Goal: Transaction & Acquisition: Purchase product/service

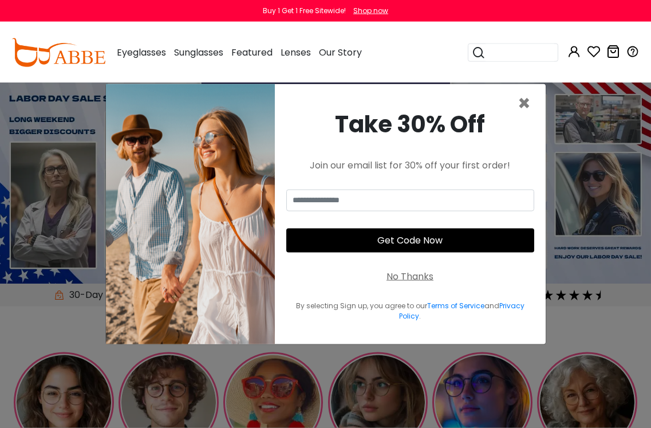
scroll to position [2, 0]
click at [524, 118] on span "×" at bounding box center [524, 103] width 13 height 29
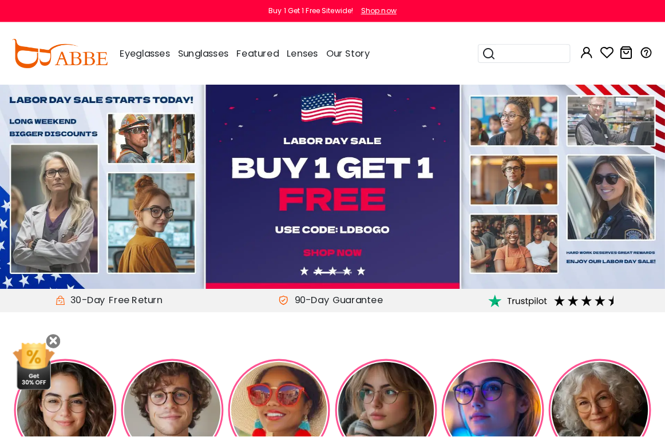
scroll to position [3, 0]
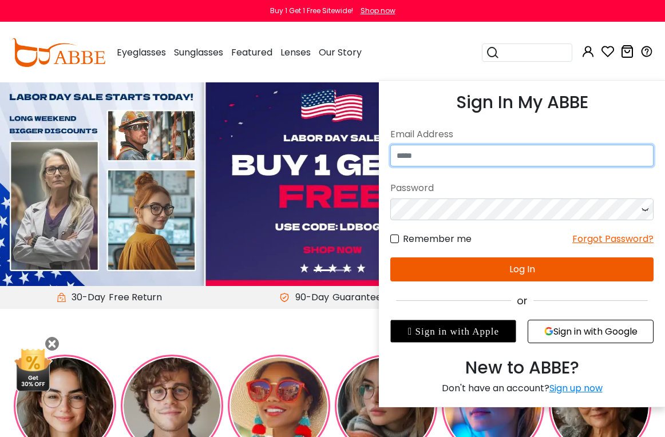
click at [509, 156] on input "email" at bounding box center [521, 156] width 263 height 22
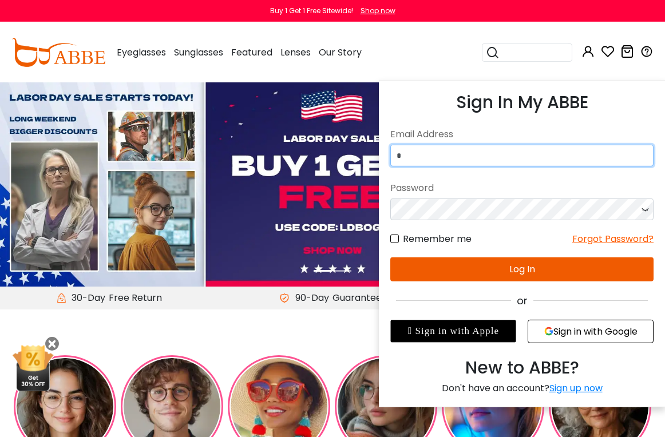
type input "**********"
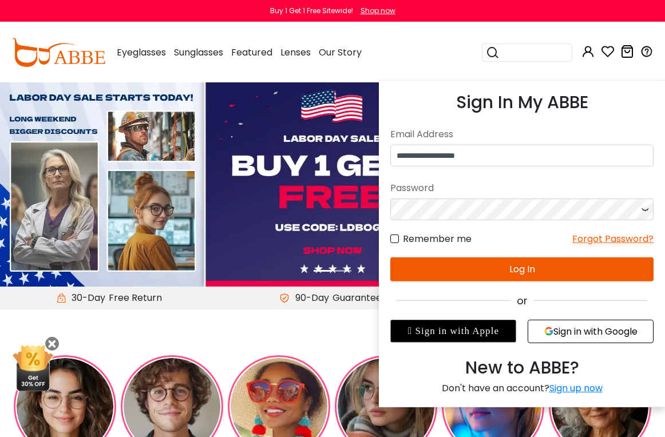
scroll to position [3, 0]
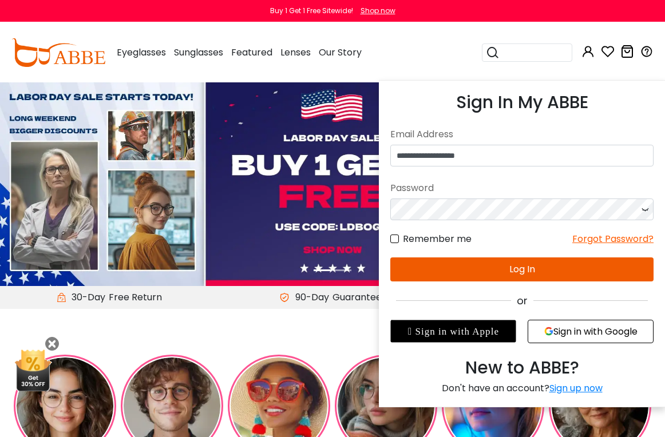
click at [544, 272] on button "Log In" at bounding box center [521, 270] width 263 height 24
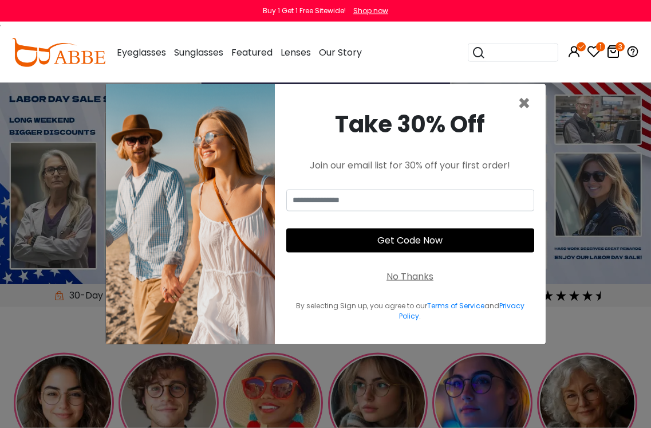
click at [531, 118] on span "×" at bounding box center [524, 103] width 13 height 29
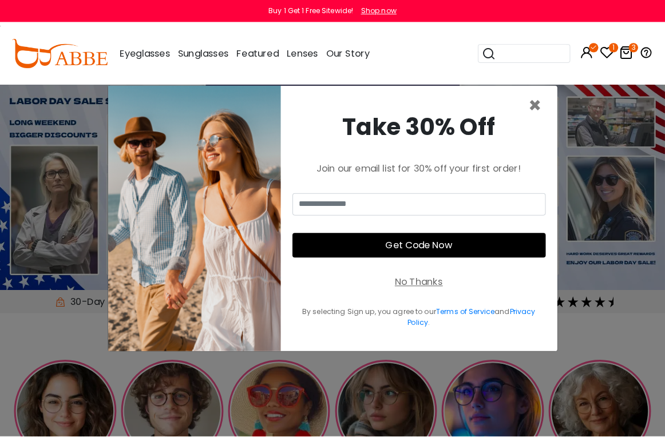
scroll to position [3, 0]
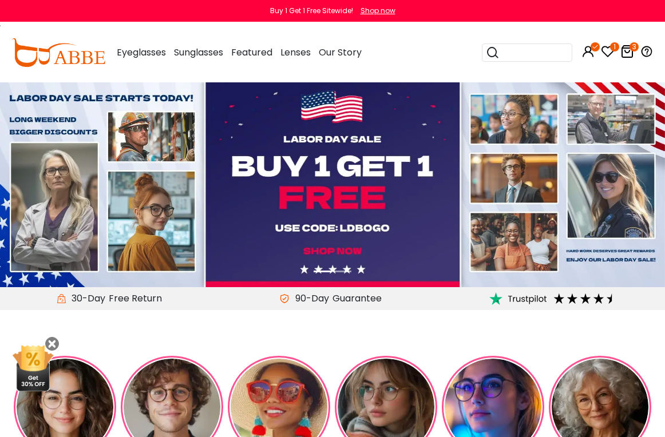
click at [630, 53] on icon at bounding box center [628, 52] width 14 height 14
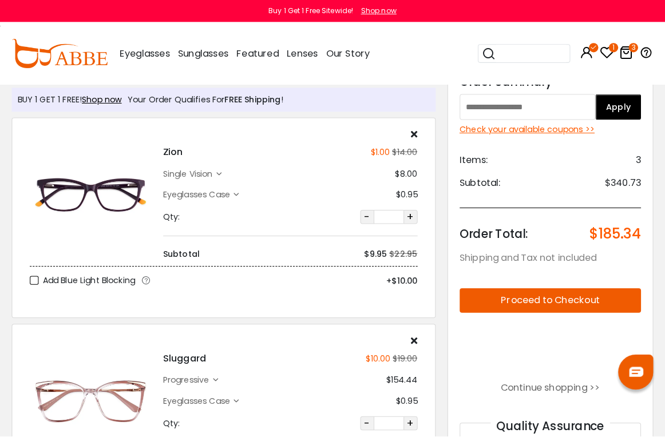
scroll to position [28, 0]
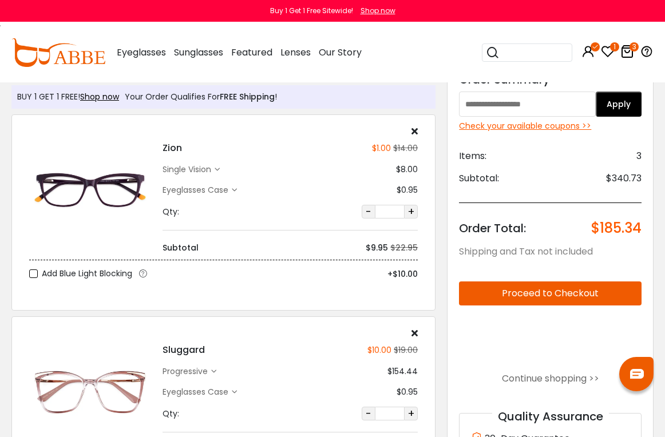
click at [416, 130] on icon at bounding box center [415, 131] width 6 height 9
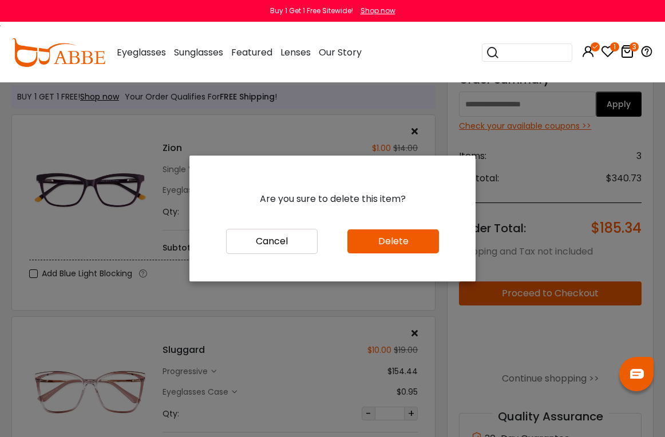
click at [424, 254] on button "Delete" at bounding box center [394, 242] width 92 height 24
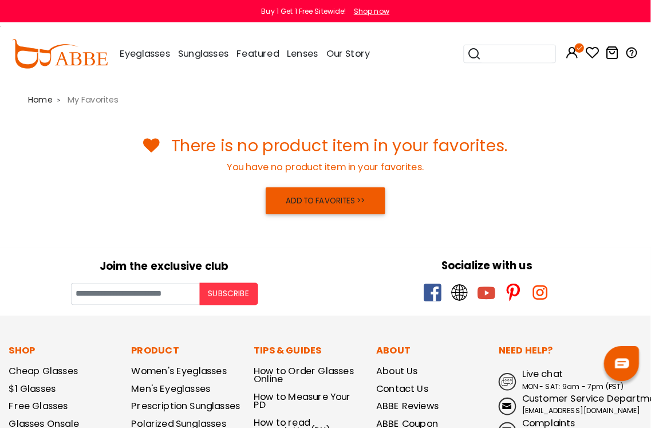
scroll to position [1, 0]
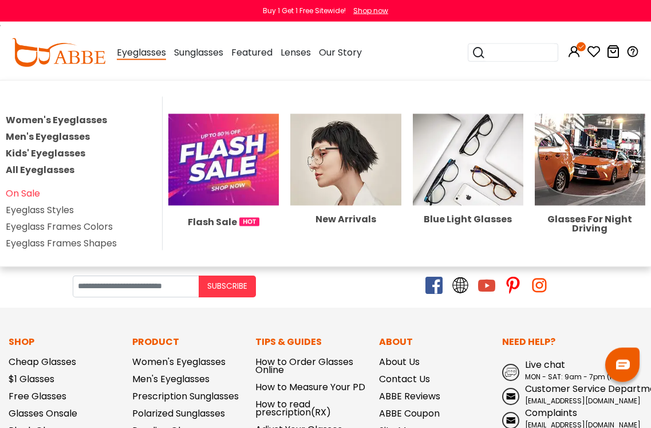
click at [18, 118] on link "Women's Eyeglasses" at bounding box center [56, 119] width 101 height 13
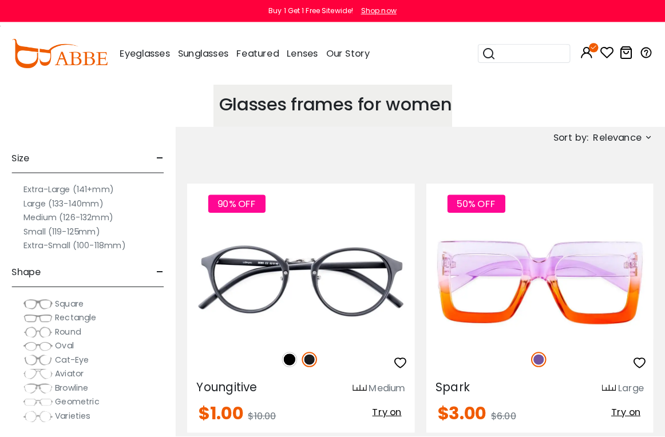
scroll to position [3, 0]
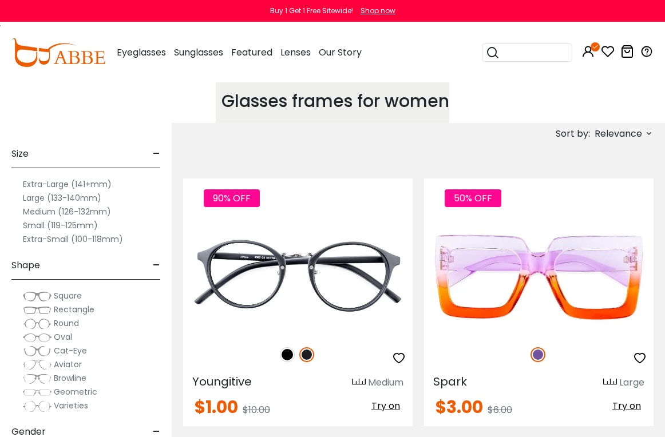
click at [40, 187] on label "Extra-Large (141+mm)" at bounding box center [67, 184] width 89 height 14
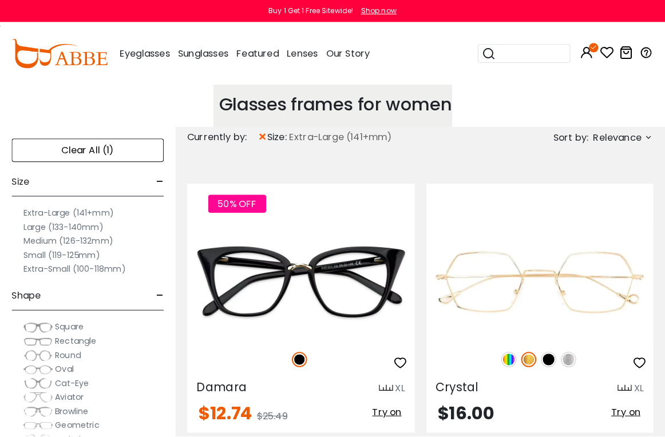
scroll to position [3, 0]
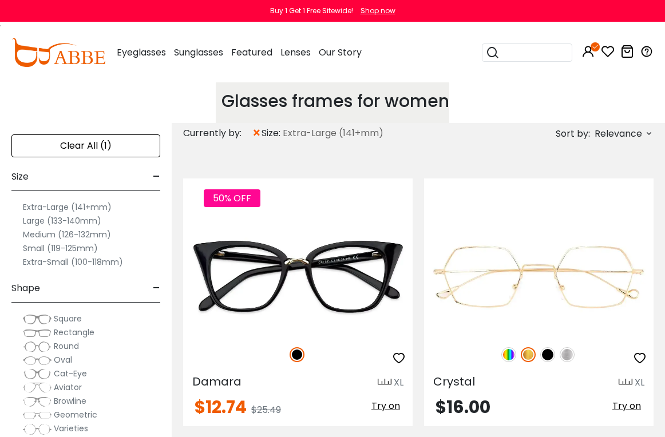
click at [646, 136] on icon at bounding box center [649, 133] width 9 height 9
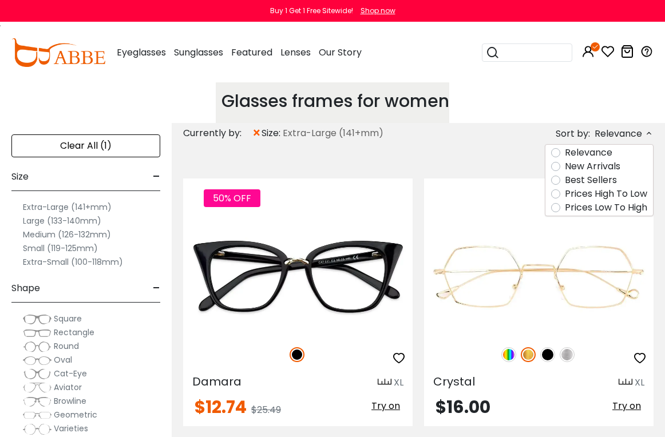
click at [618, 167] on label "New Arrivals" at bounding box center [593, 167] width 56 height 14
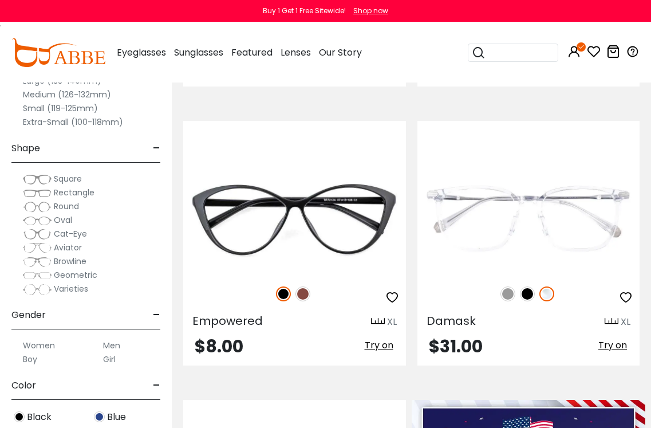
scroll to position [337, 0]
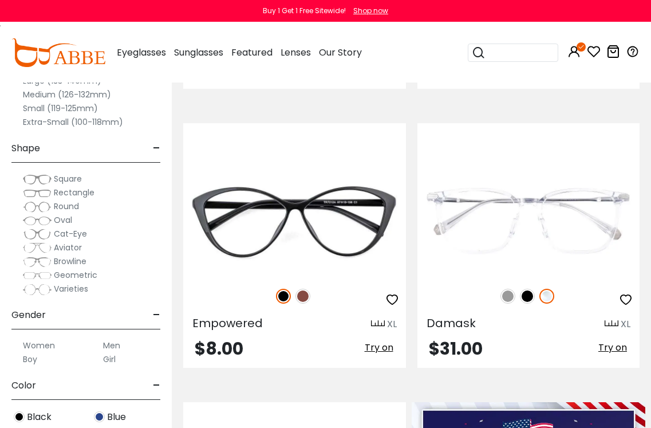
click at [300, 294] on img at bounding box center [302, 296] width 15 height 15
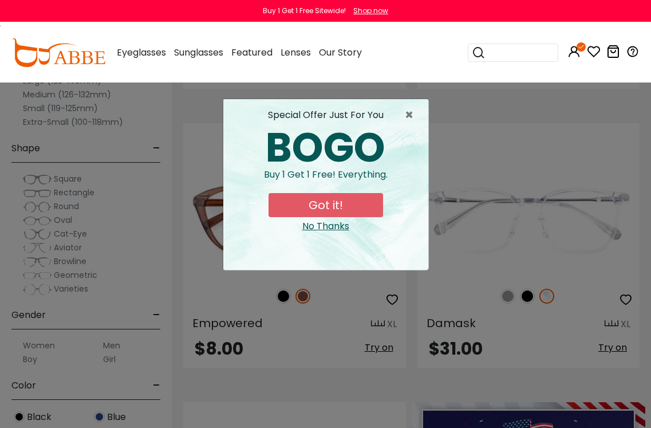
click at [412, 122] on span "×" at bounding box center [412, 115] width 14 height 14
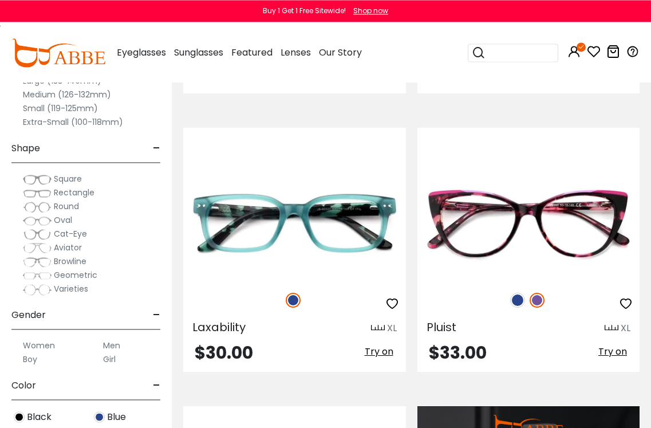
scroll to position [1197, 0]
click at [520, 306] on img at bounding box center [517, 300] width 15 height 15
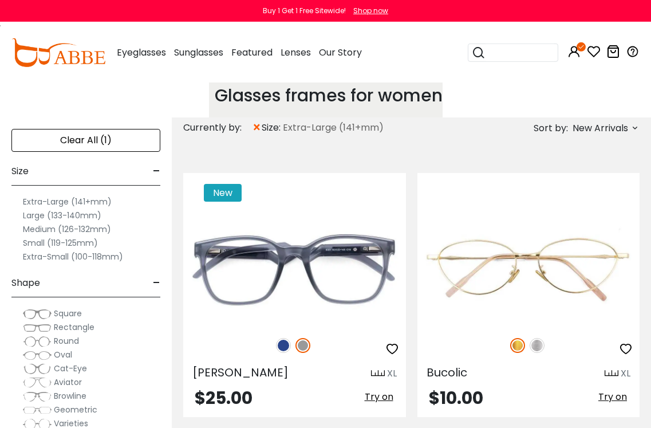
scroll to position [0, 0]
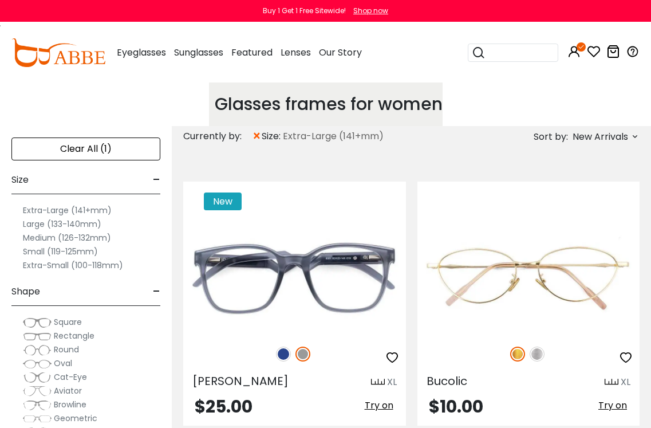
click at [40, 226] on label "Large (133-140mm)" at bounding box center [62, 224] width 78 height 14
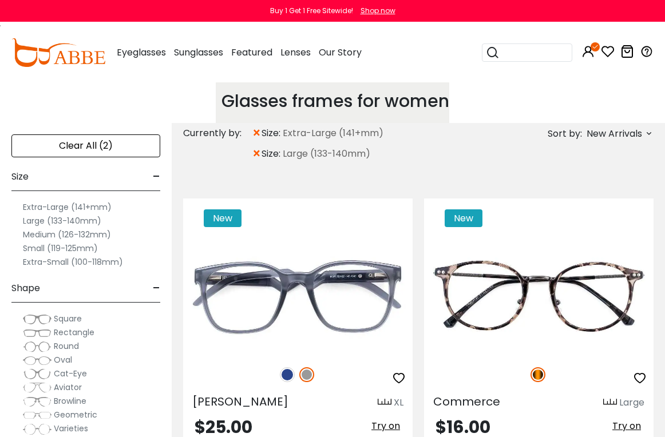
click at [262, 133] on span "size:" at bounding box center [272, 134] width 21 height 14
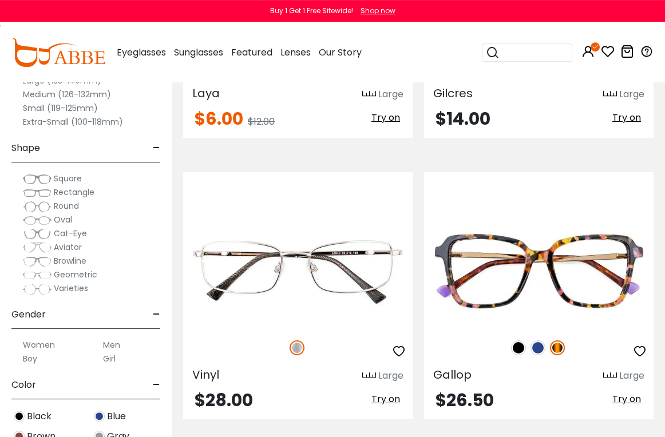
scroll to position [2303, 0]
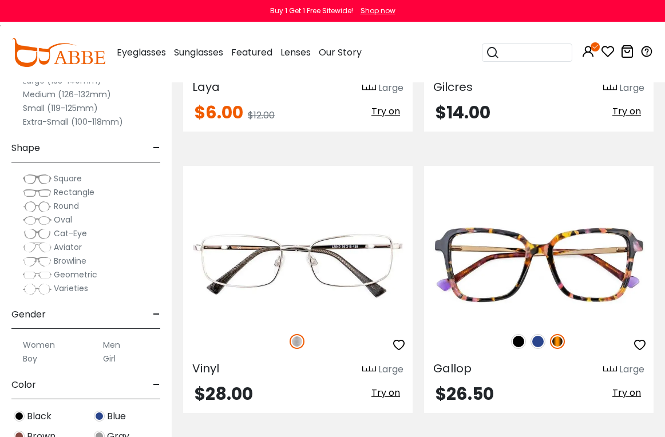
click at [540, 348] on img at bounding box center [538, 341] width 15 height 15
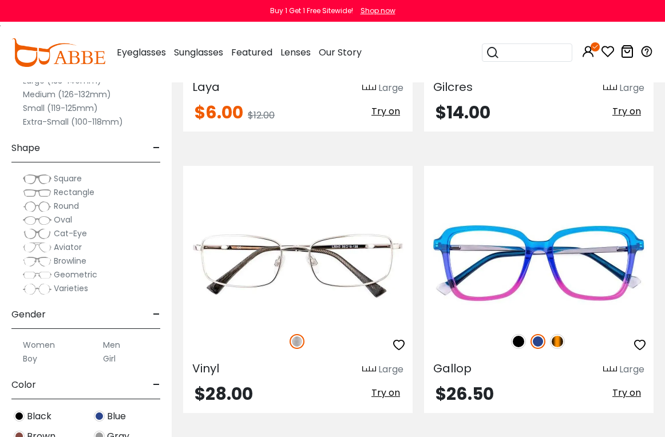
click at [520, 342] on img at bounding box center [518, 341] width 15 height 15
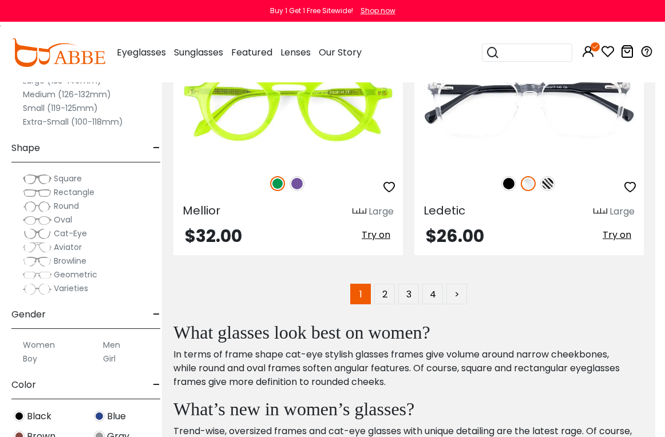
scroll to position [8383, 11]
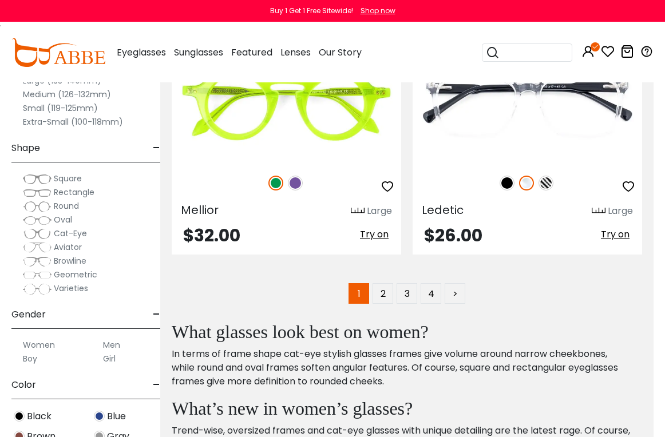
click at [386, 298] on link "2" at bounding box center [383, 293] width 21 height 21
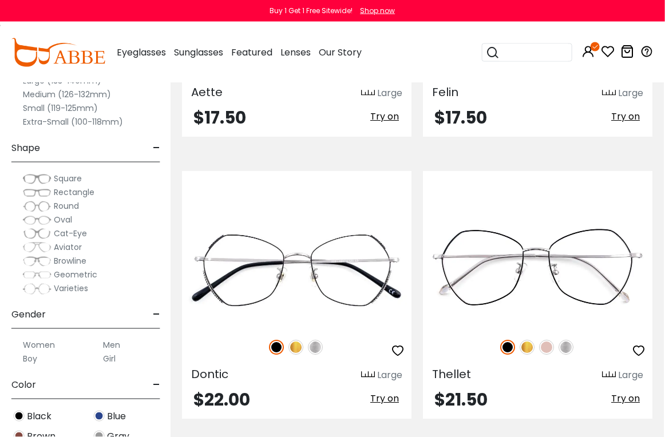
scroll to position [6214, 2]
click at [296, 349] on img at bounding box center [295, 346] width 15 height 15
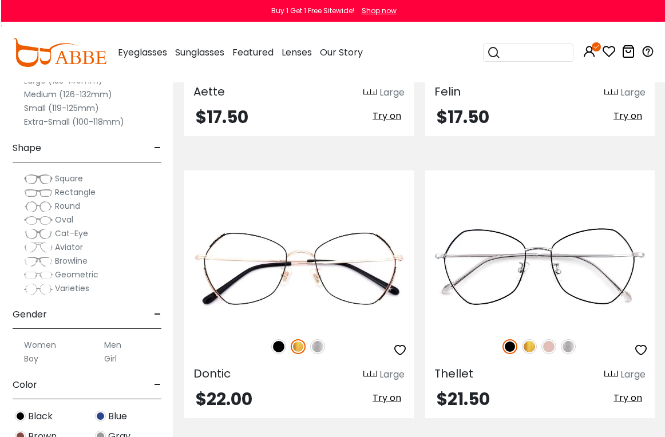
scroll to position [6214, 0]
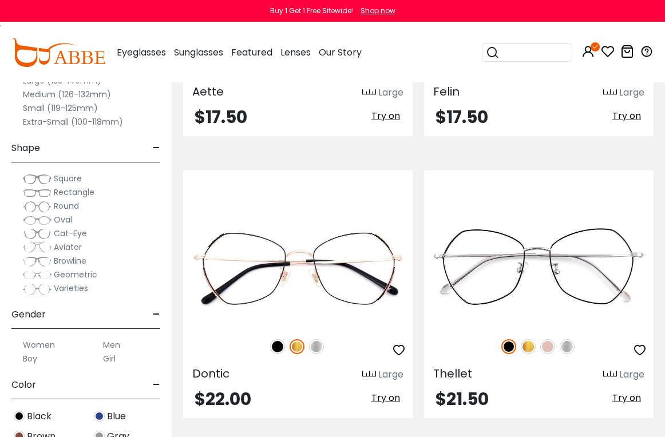
click at [322, 352] on img at bounding box center [316, 346] width 15 height 15
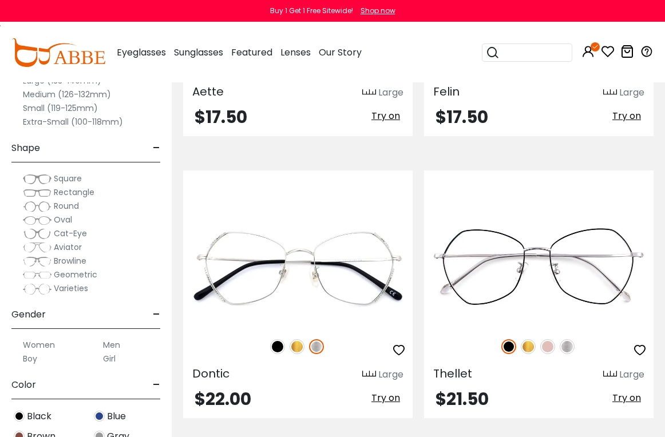
click at [531, 343] on img at bounding box center [528, 346] width 15 height 15
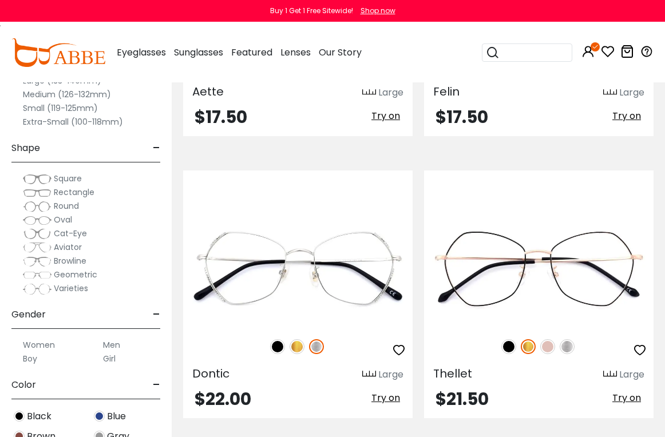
click at [552, 346] on img at bounding box center [547, 346] width 15 height 15
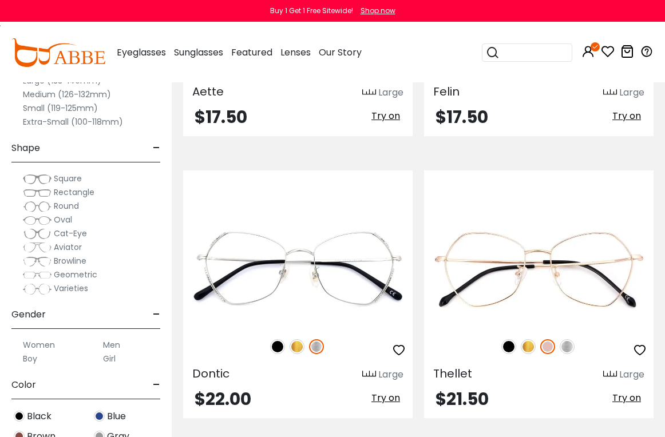
click at [572, 349] on img at bounding box center [567, 346] width 15 height 15
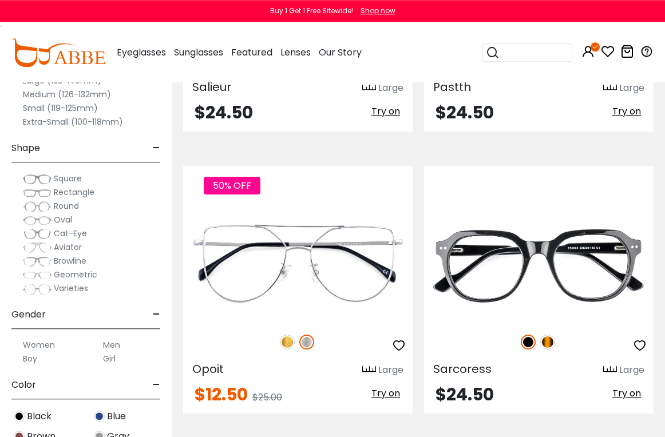
scroll to position [6782, 0]
click at [287, 341] on img at bounding box center [287, 342] width 15 height 15
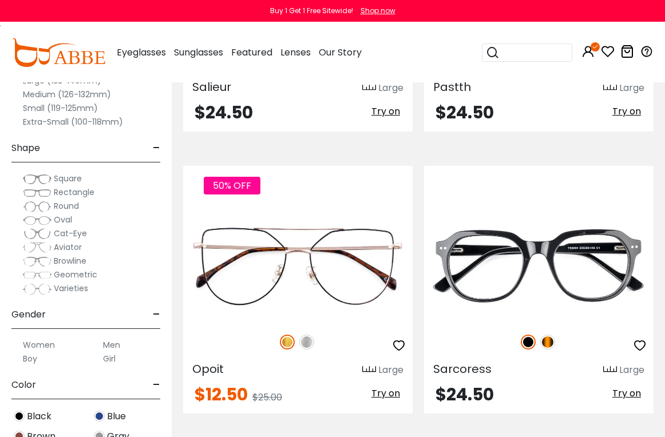
click at [0, 0] on img at bounding box center [0, 0] width 0 height 0
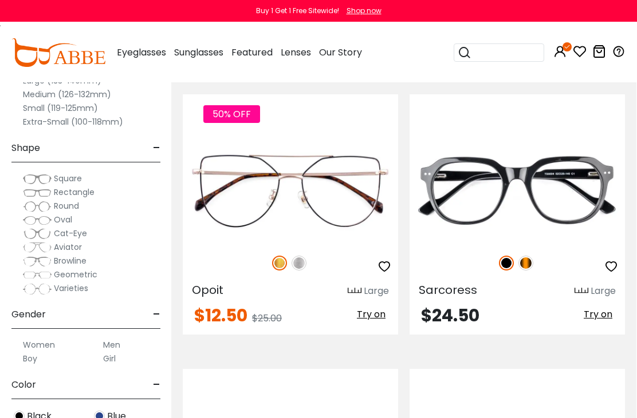
click at [381, 269] on icon "button" at bounding box center [384, 267] width 14 height 14
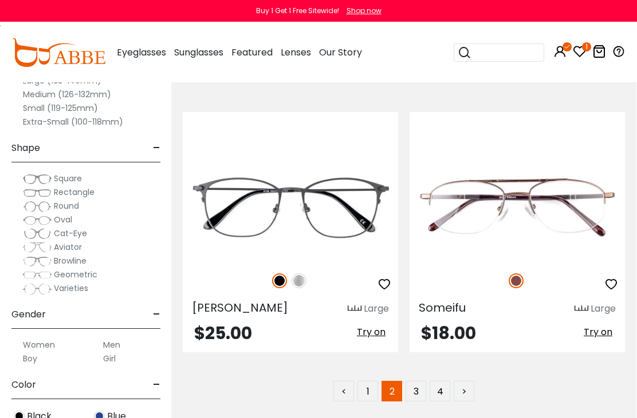
scroll to position [8042, 1]
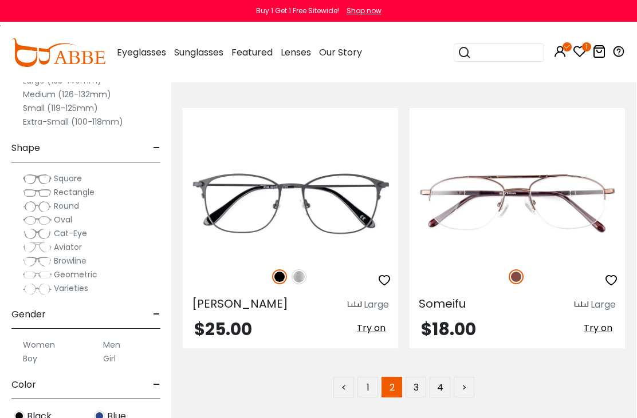
click at [413, 393] on link "3" at bounding box center [415, 387] width 21 height 21
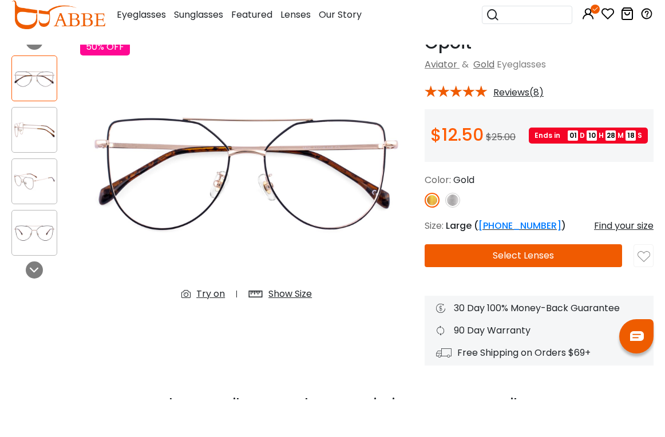
scroll to position [98, 0]
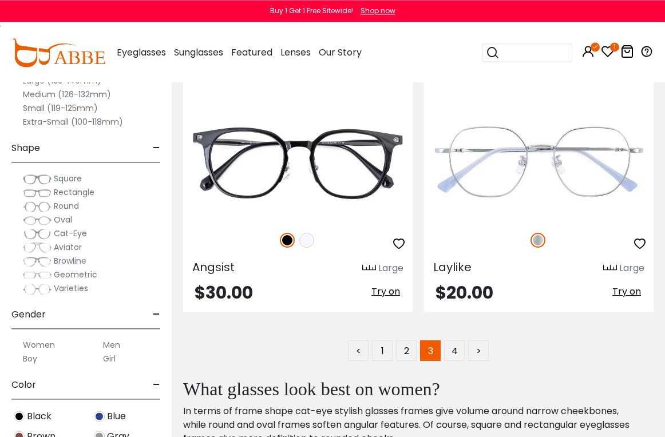
scroll to position [8297, 0]
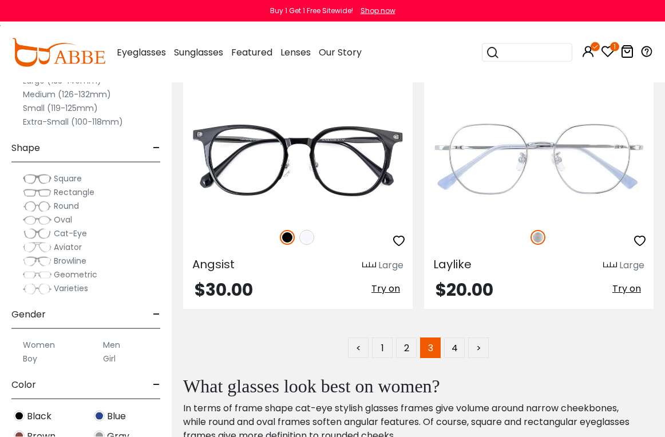
click at [480, 346] on link ">" at bounding box center [478, 348] width 21 height 21
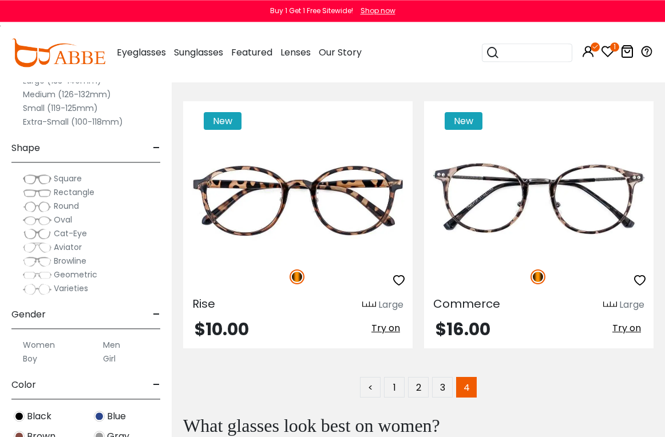
scroll to position [7129, 0]
click at [0, 0] on img at bounding box center [0, 0] width 0 height 0
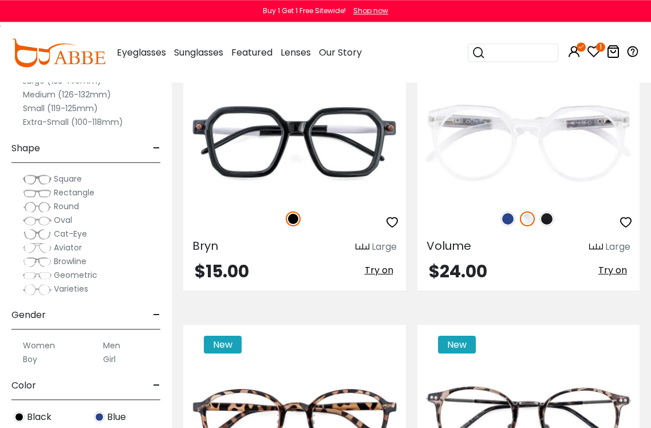
scroll to position [6811, 0]
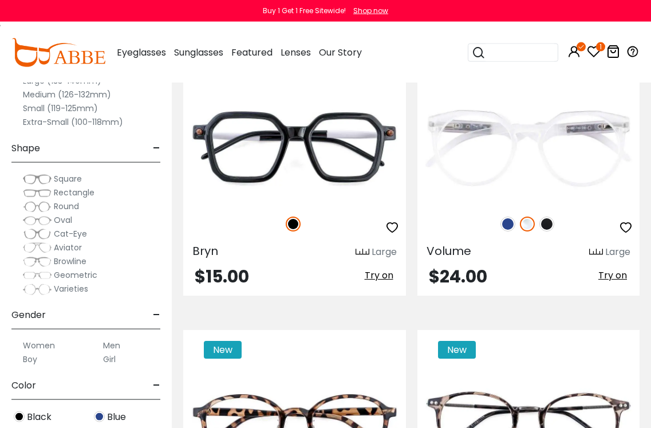
click at [599, 47] on icon "1" at bounding box center [600, 46] width 9 height 9
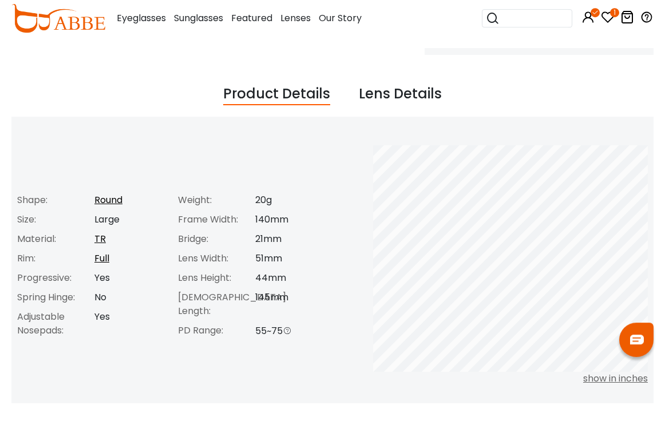
scroll to position [413, 0]
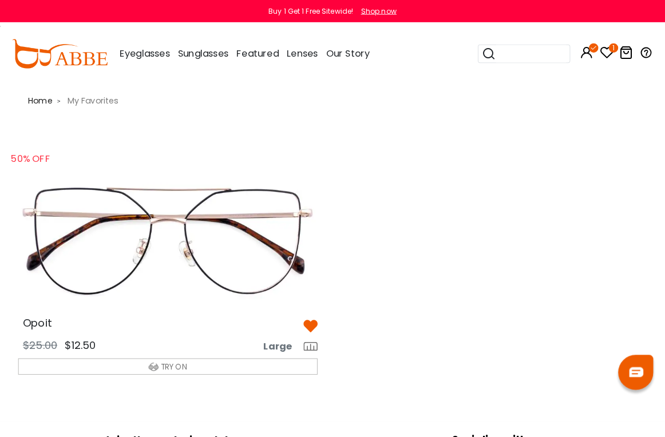
scroll to position [1, 0]
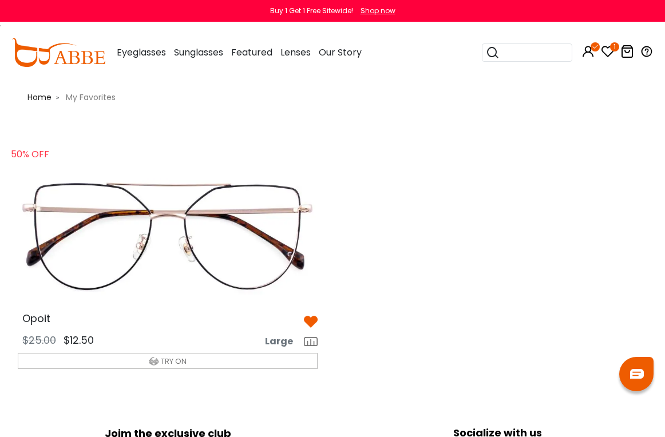
click at [535, 49] on input "search" at bounding box center [534, 52] width 69 height 17
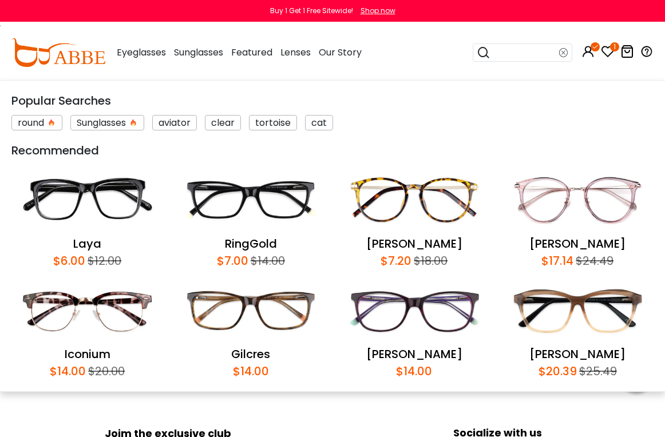
scroll to position [1, 0]
type input "*******"
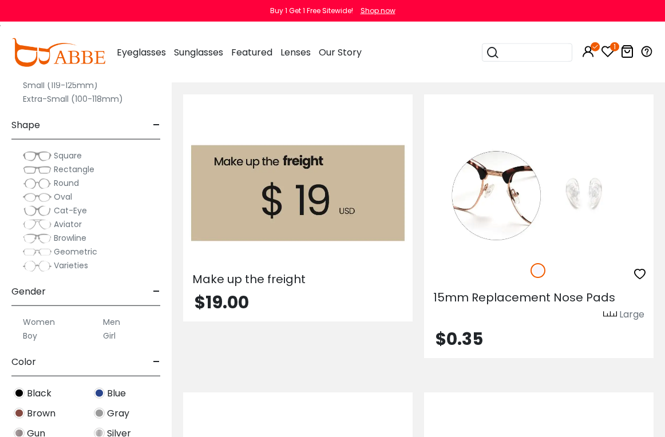
scroll to position [4028, 0]
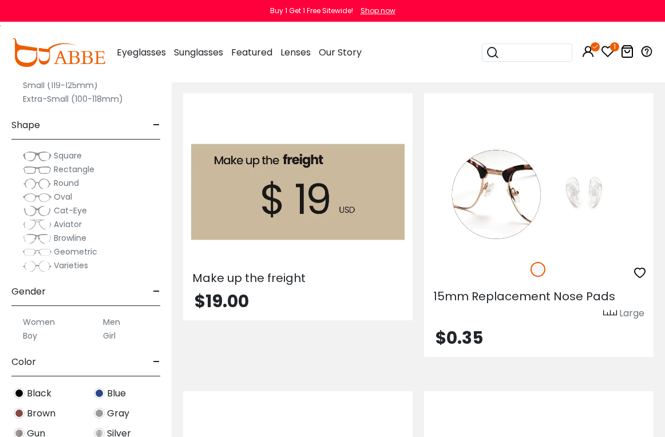
click at [283, 284] on span "Make up the freight" at bounding box center [248, 278] width 113 height 16
click at [229, 207] on img at bounding box center [298, 192] width 230 height 115
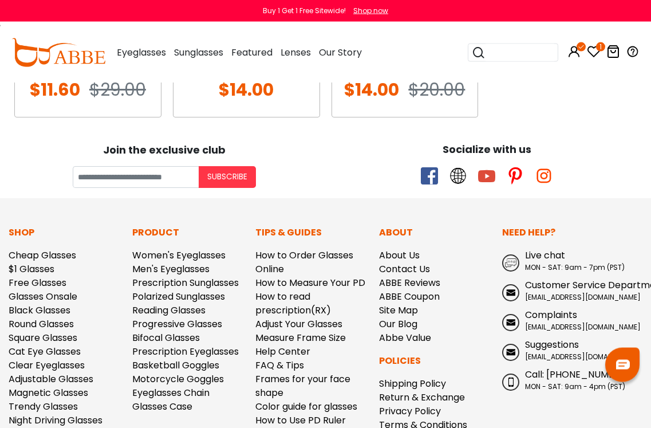
scroll to position [912, 0]
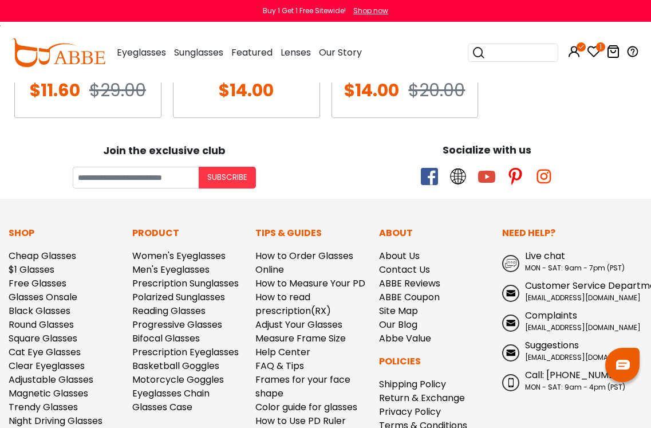
click at [143, 301] on link "Polarized Sunglasses" at bounding box center [178, 296] width 93 height 13
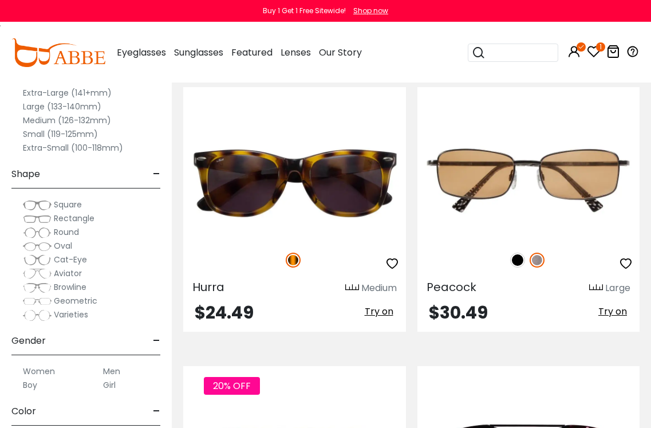
scroll to position [486, 0]
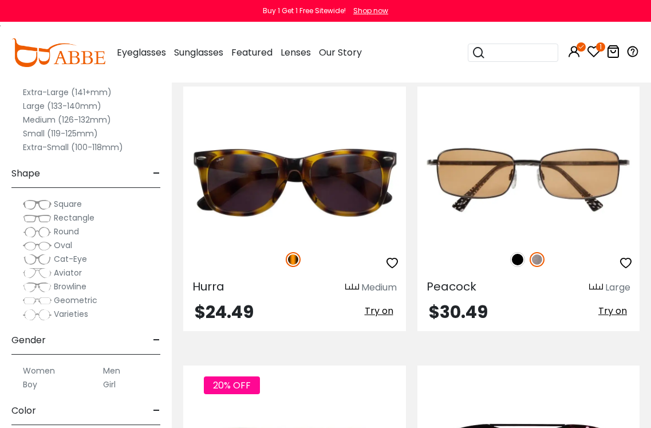
click at [31, 88] on label "Extra-Large (141+mm)" at bounding box center [67, 92] width 89 height 14
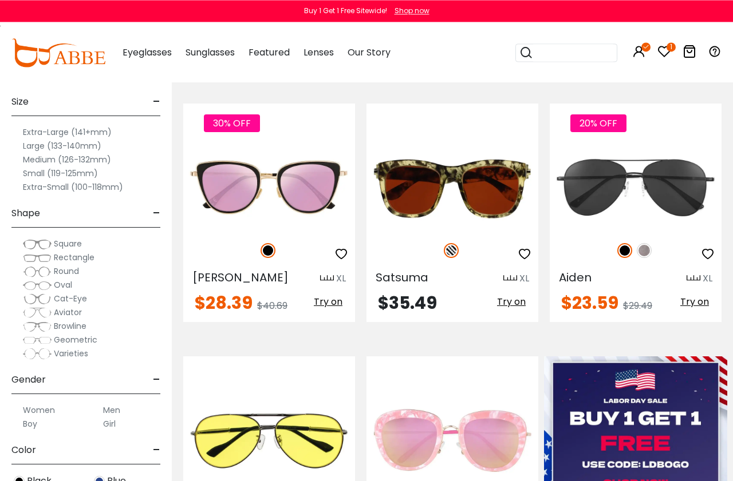
scroll to position [484, 0]
click at [649, 252] on img at bounding box center [644, 250] width 15 height 15
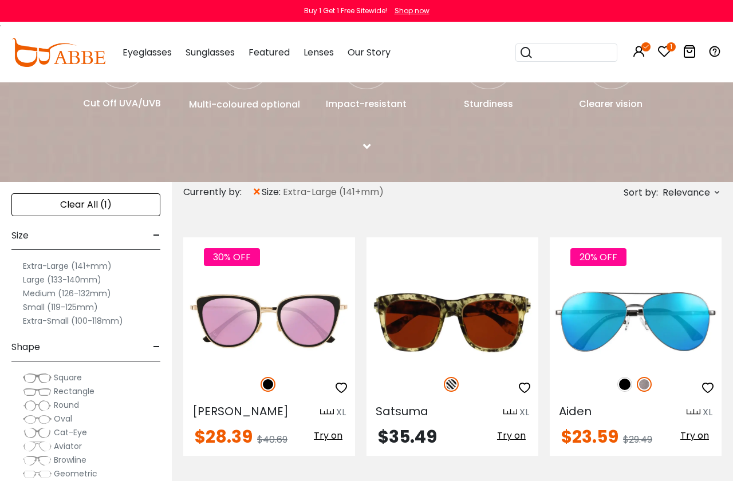
scroll to position [350, 0]
click at [35, 282] on label "Large (133-140mm)" at bounding box center [62, 280] width 78 height 14
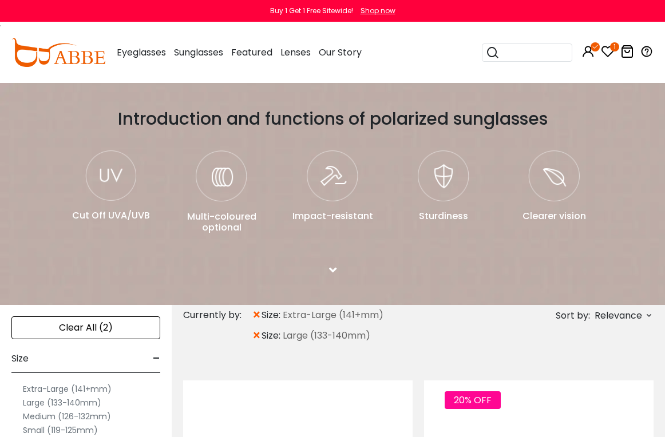
click at [260, 315] on span "×" at bounding box center [257, 315] width 10 height 21
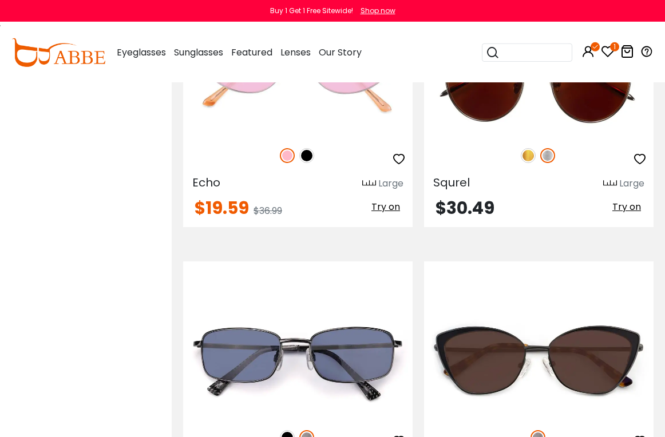
scroll to position [2884, 0]
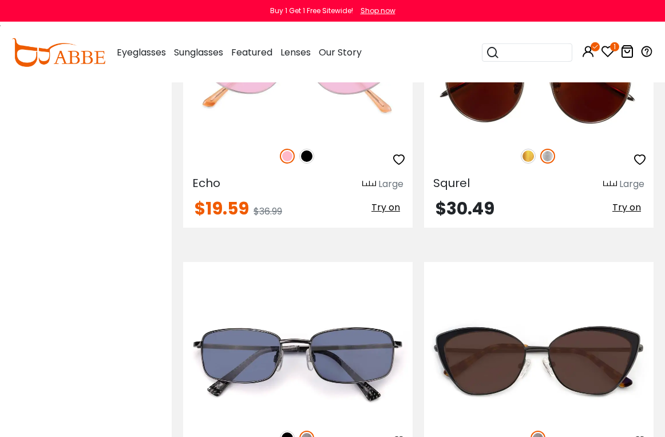
click at [613, 49] on icon "1" at bounding box center [614, 46] width 9 height 9
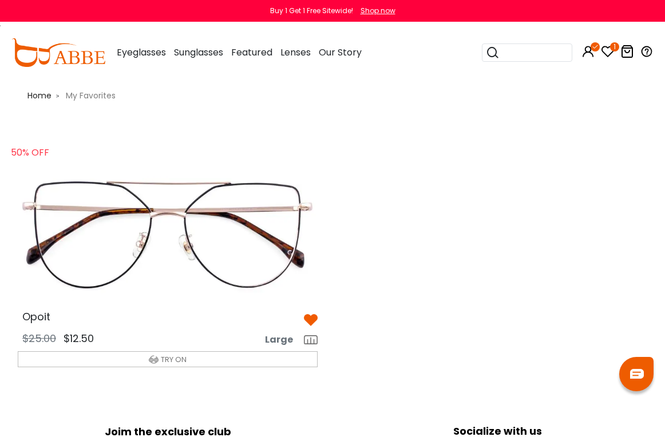
click at [65, 263] on img at bounding box center [168, 232] width 318 height 159
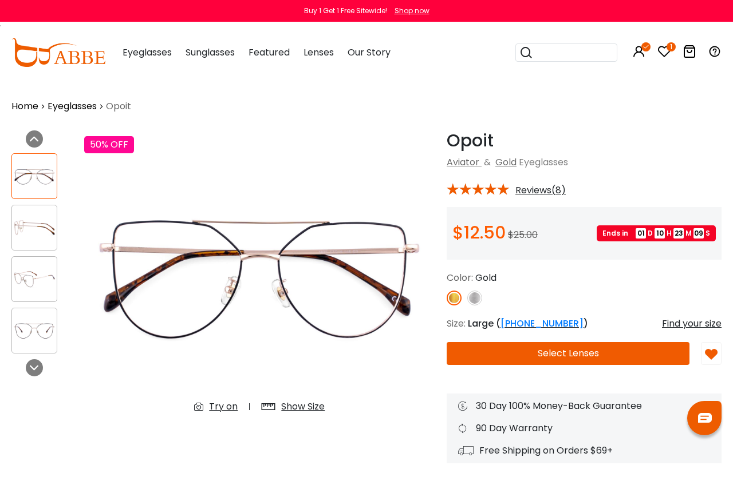
click at [630, 350] on button "Select Lenses" at bounding box center [568, 353] width 243 height 23
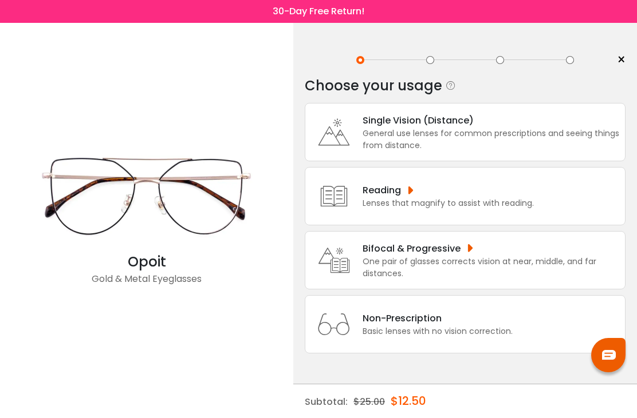
click at [564, 136] on div "General use lenses for common prescriptions and seeing things from distance." at bounding box center [490, 140] width 256 height 24
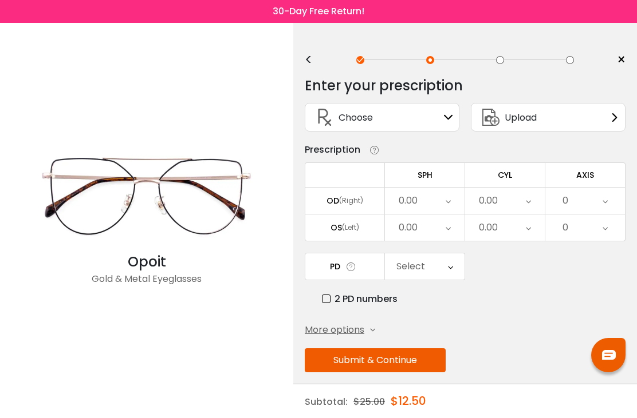
click at [441, 120] on div "Choose Sign In" at bounding box center [382, 117] width 142 height 27
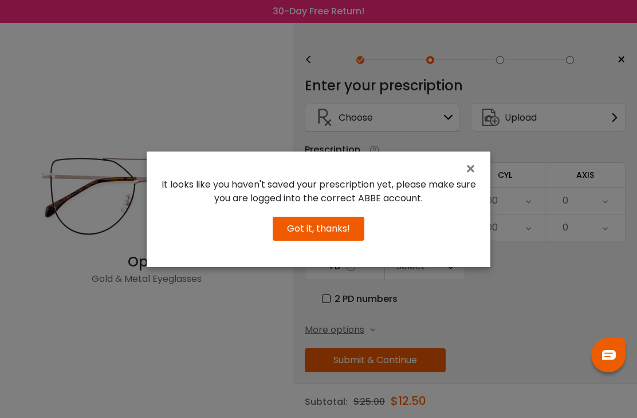
click at [469, 181] on span "×" at bounding box center [472, 169] width 17 height 25
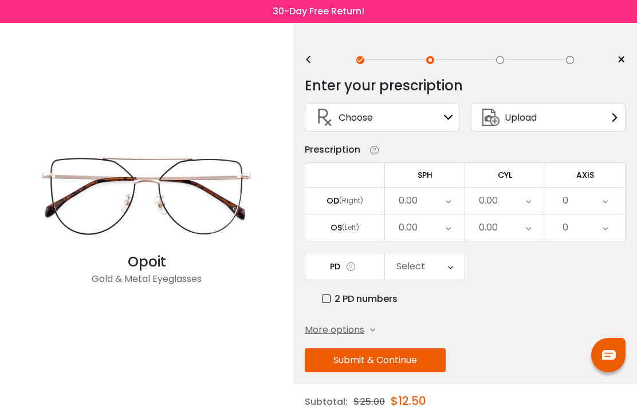
click at [453, 209] on div "0.00" at bounding box center [425, 201] width 80 height 26
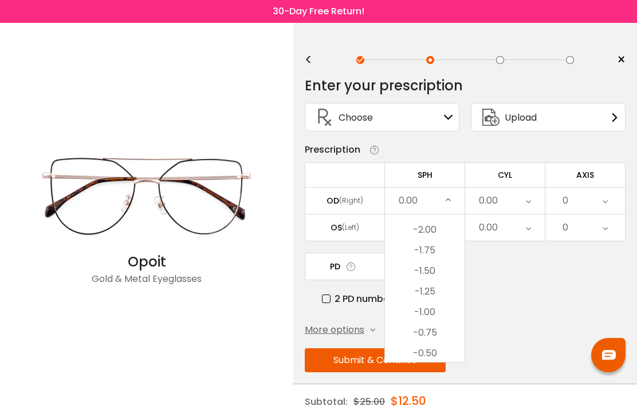
scroll to position [1450, 0]
click at [445, 269] on li "-2.00" at bounding box center [425, 259] width 80 height 21
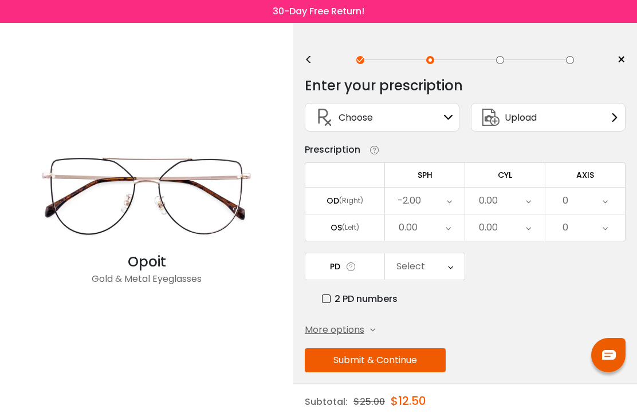
click at [448, 230] on icon at bounding box center [447, 228] width 5 height 26
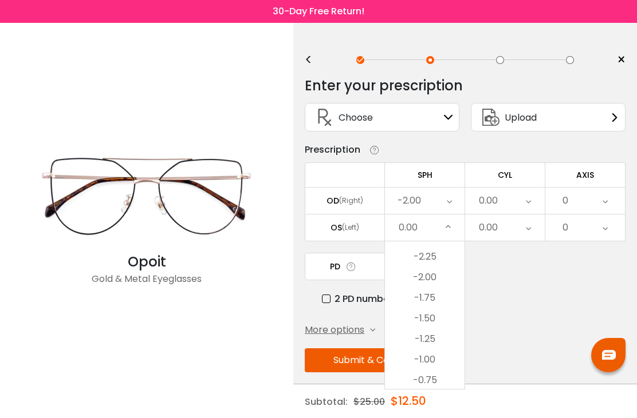
scroll to position [1454, 0]
click at [443, 269] on li "-2.25" at bounding box center [425, 261] width 80 height 21
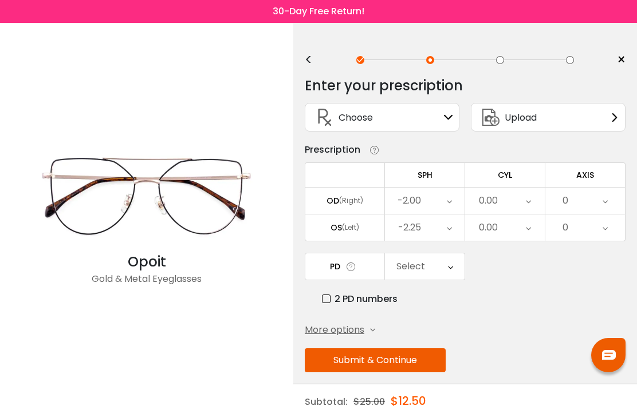
click at [531, 203] on div "0.00" at bounding box center [505, 201] width 80 height 26
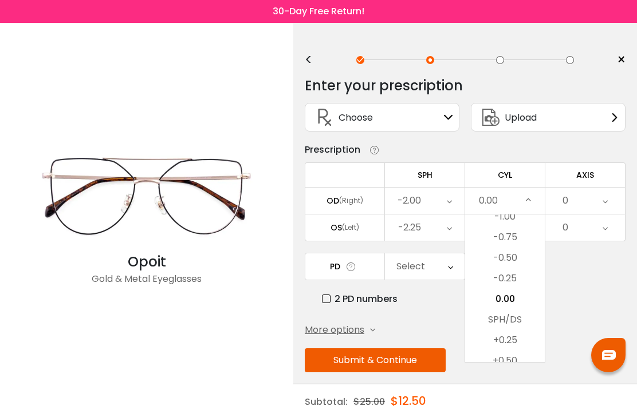
click at [526, 265] on li "-0.50" at bounding box center [505, 258] width 80 height 21
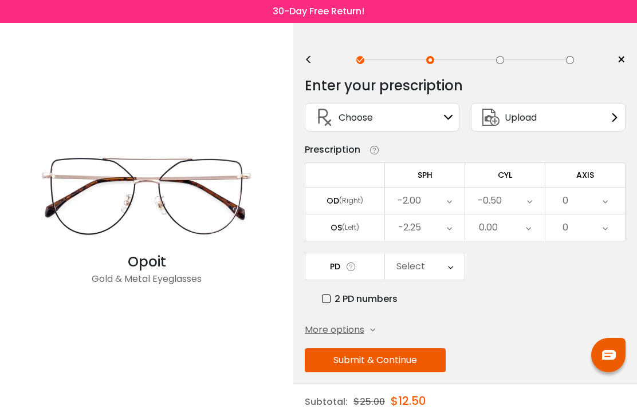
click at [534, 234] on div "0.00" at bounding box center [505, 228] width 80 height 26
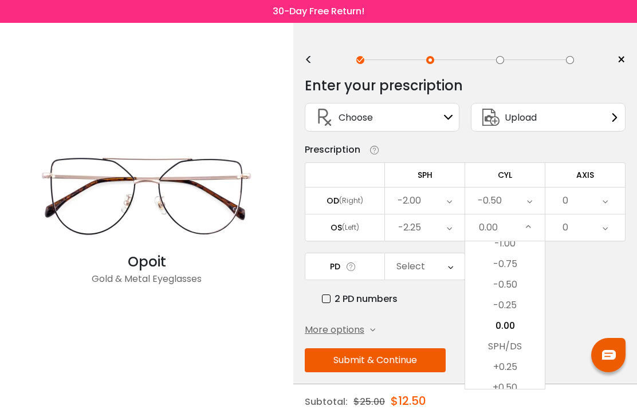
click at [523, 311] on li "-0.25" at bounding box center [505, 305] width 80 height 21
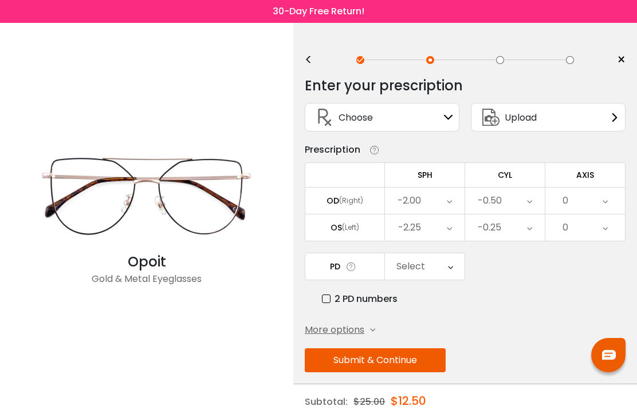
click at [614, 206] on div "0" at bounding box center [585, 201] width 80 height 26
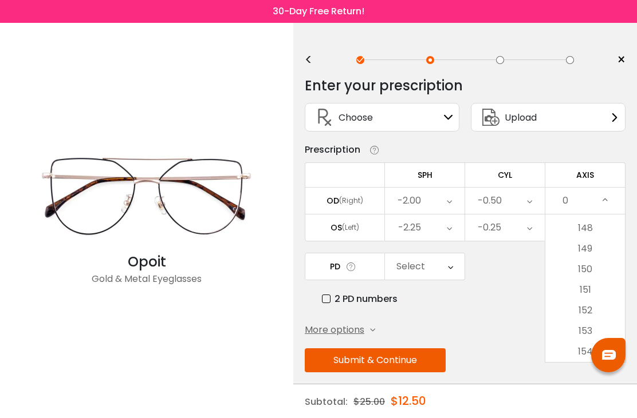
scroll to position [3051, 0]
click at [601, 279] on li "151" at bounding box center [585, 286] width 80 height 21
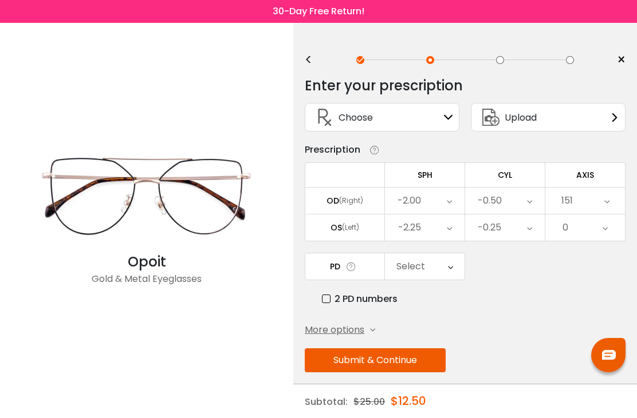
click at [609, 202] on icon at bounding box center [606, 201] width 5 height 26
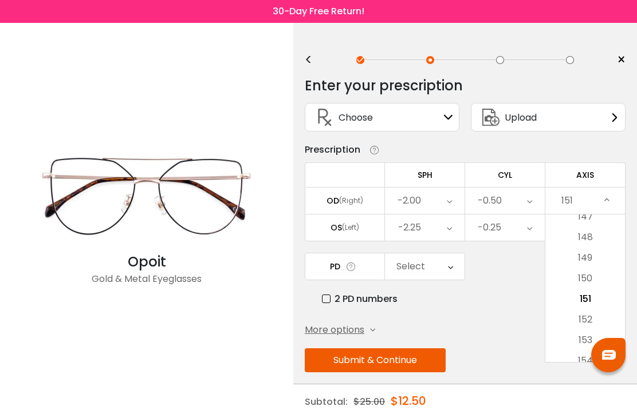
click at [601, 284] on li "150" at bounding box center [585, 279] width 80 height 21
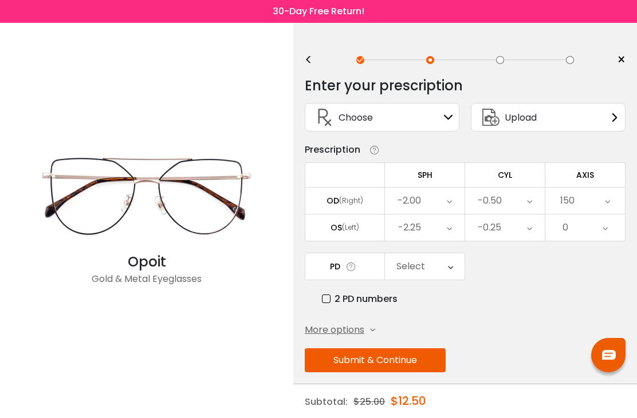
click at [606, 230] on icon at bounding box center [604, 228] width 5 height 26
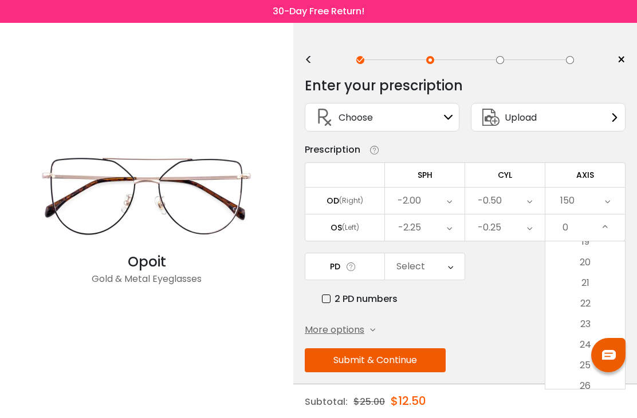
scroll to position [405, 0]
click at [602, 285] on li "21" at bounding box center [585, 279] width 80 height 21
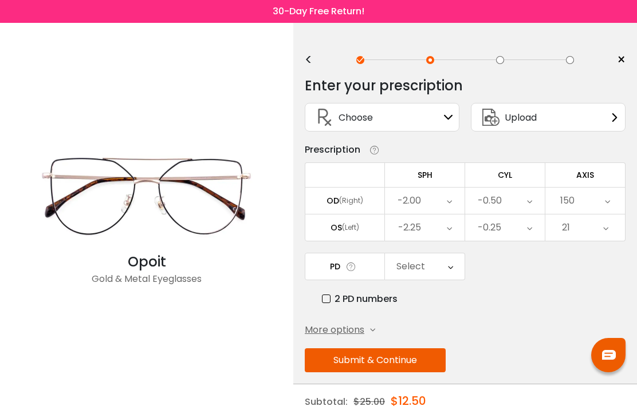
click at [451, 273] on icon at bounding box center [450, 267] width 5 height 26
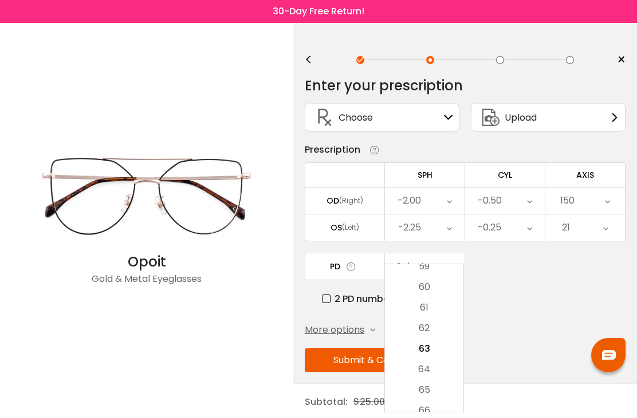
click at [447, 370] on li "64" at bounding box center [424, 370] width 78 height 21
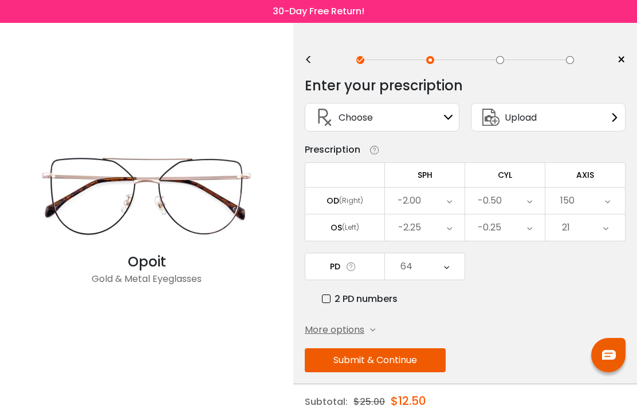
click at [432, 369] on button "Submit & Continue" at bounding box center [375, 361] width 141 height 24
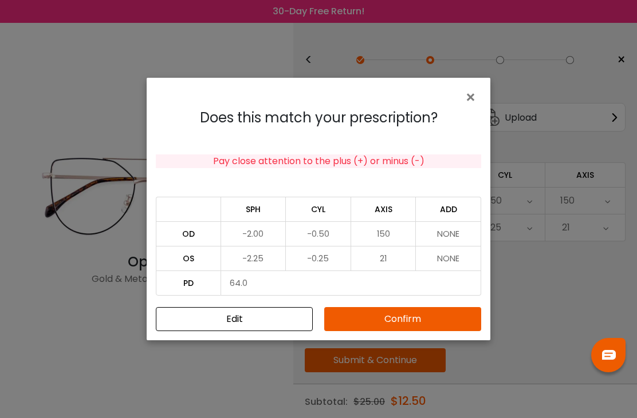
click at [463, 326] on button "Confirm" at bounding box center [402, 319] width 157 height 24
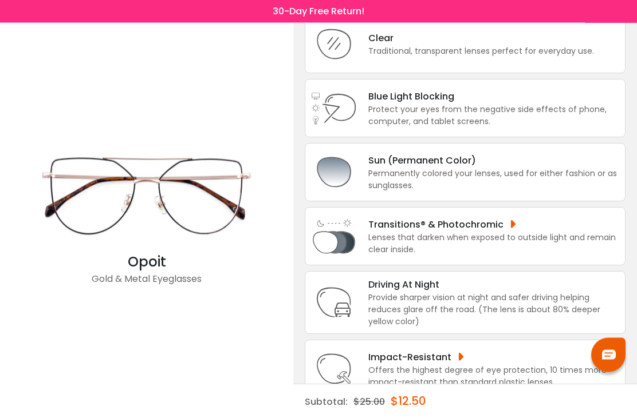
scroll to position [93, 0]
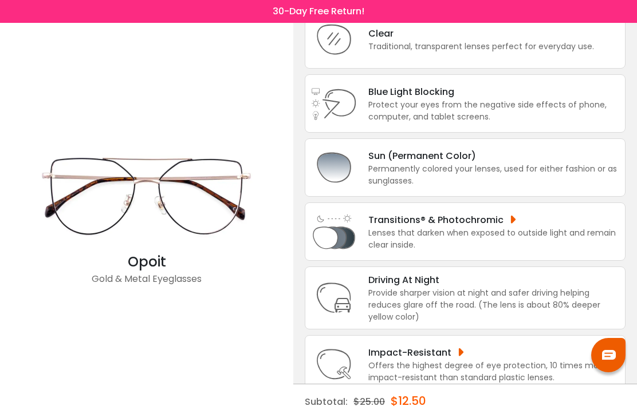
click at [600, 251] on div "Lenses that darken when exposed to outside light and remain clear inside." at bounding box center [493, 239] width 251 height 24
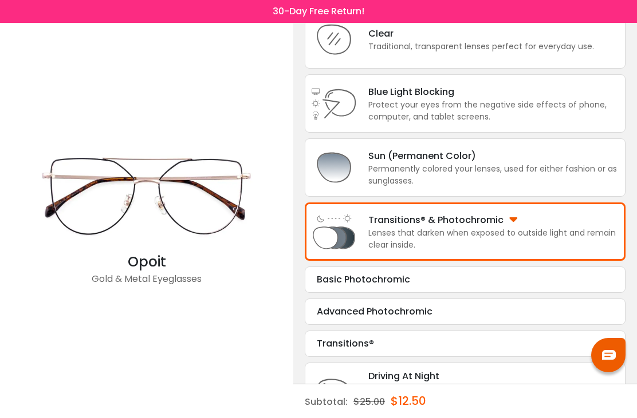
click at [585, 287] on div "Basic Photochromic" at bounding box center [465, 280] width 297 height 14
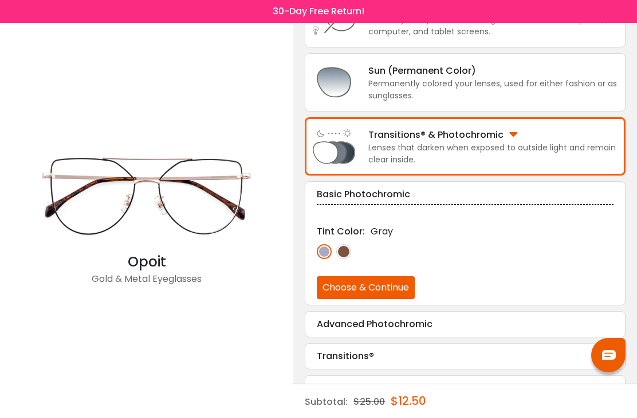
scroll to position [179, 0]
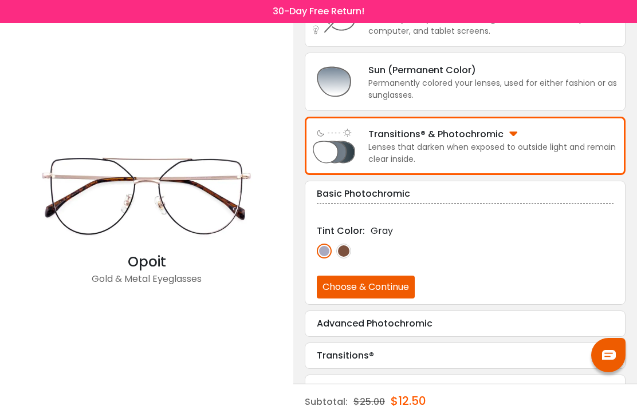
click at [410, 295] on button "Choose & Continue" at bounding box center [366, 287] width 98 height 23
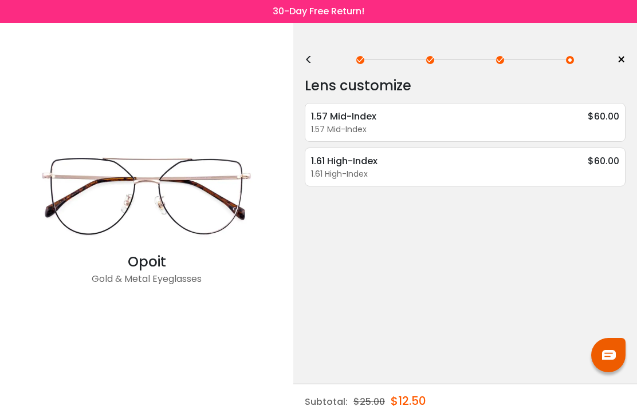
scroll to position [0, 0]
click at [586, 121] on div "1.57 Mid-Index $60.00" at bounding box center [465, 116] width 308 height 14
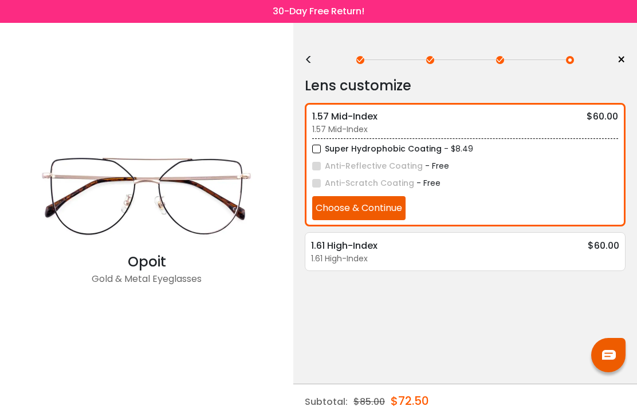
click at [537, 243] on div "1.61 High-Index $60.00" at bounding box center [465, 246] width 308 height 14
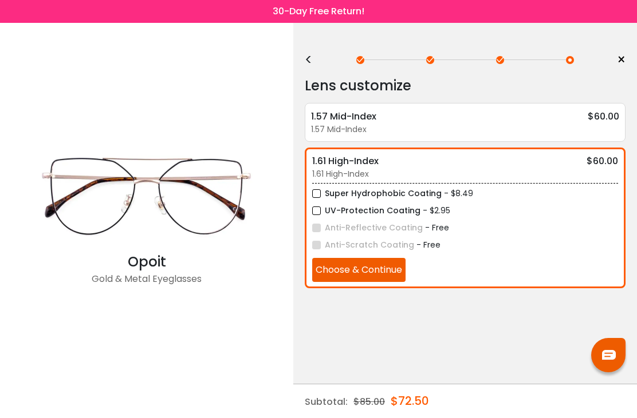
click at [560, 125] on div "1.57 Mid-Index" at bounding box center [465, 130] width 308 height 12
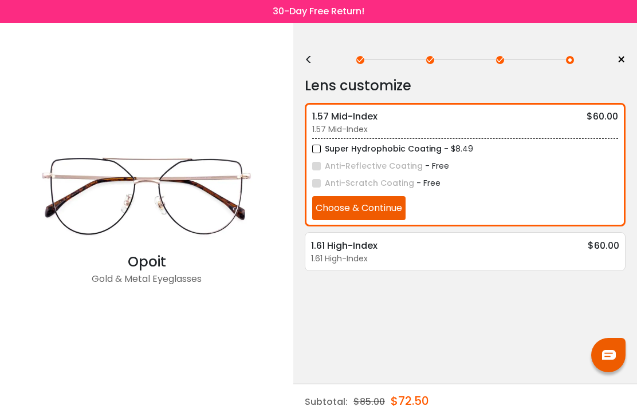
click at [530, 250] on div "1.61 High-Index $60.00" at bounding box center [465, 246] width 308 height 14
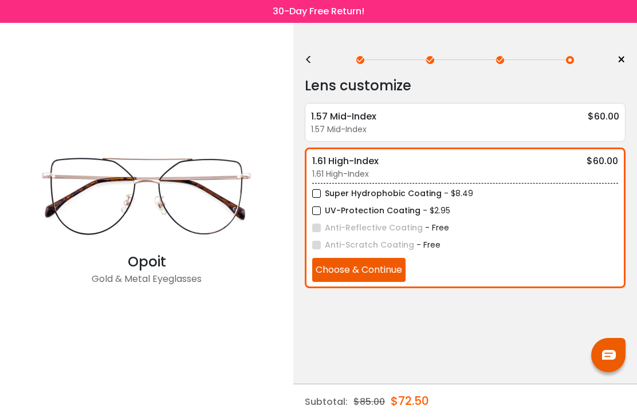
click at [509, 120] on div "1.57 Mid-Index $60.00" at bounding box center [465, 116] width 308 height 14
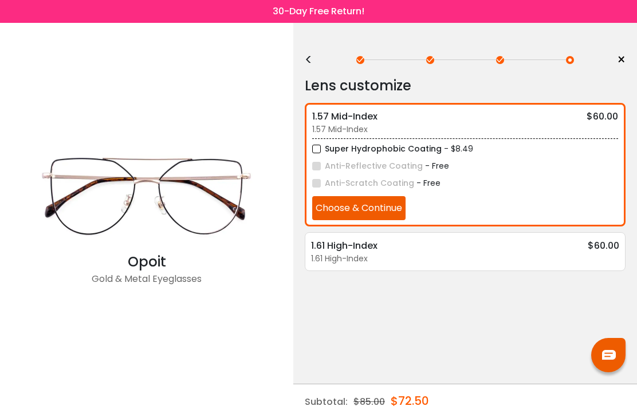
click at [405, 214] on button "Choose & Continue" at bounding box center [358, 208] width 93 height 24
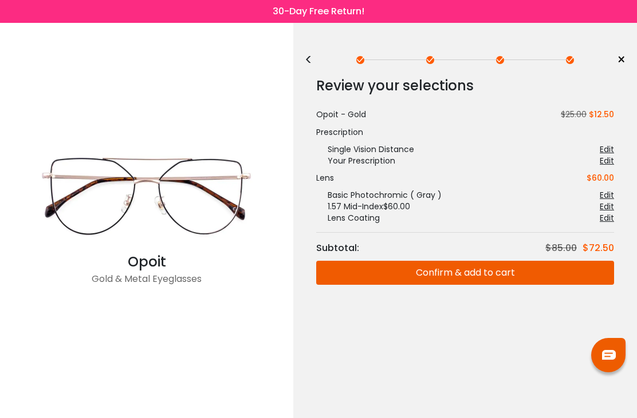
click at [617, 64] on span "×" at bounding box center [621, 60] width 9 height 17
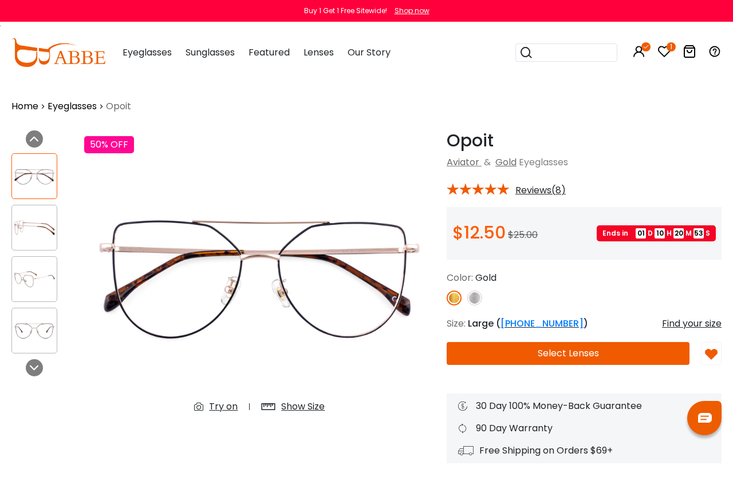
click at [77, 57] on img at bounding box center [58, 52] width 94 height 29
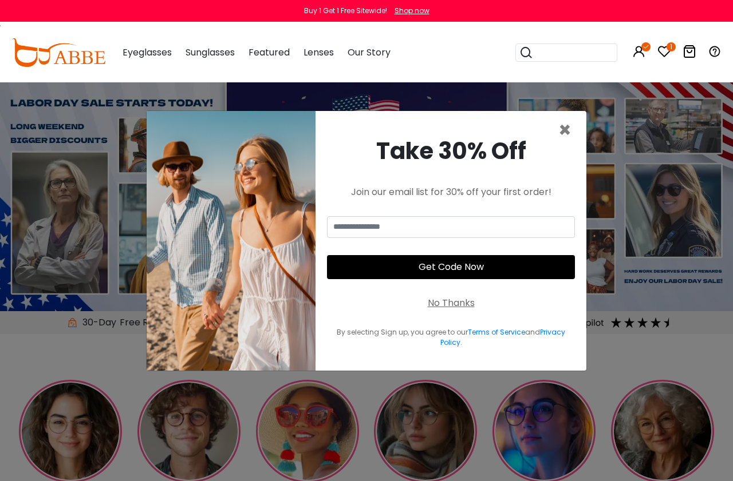
click at [568, 145] on span "×" at bounding box center [564, 130] width 13 height 29
